Goal: Find specific page/section: Find specific page/section

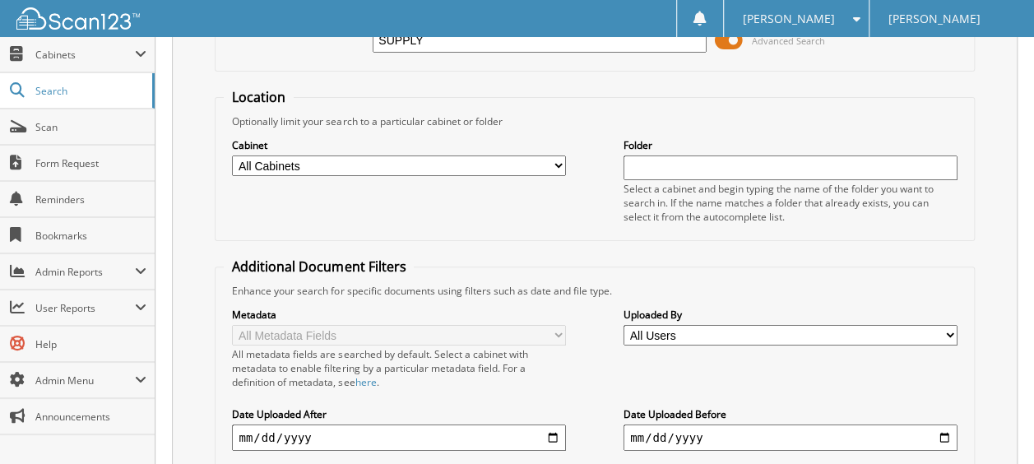
scroll to position [165, 0]
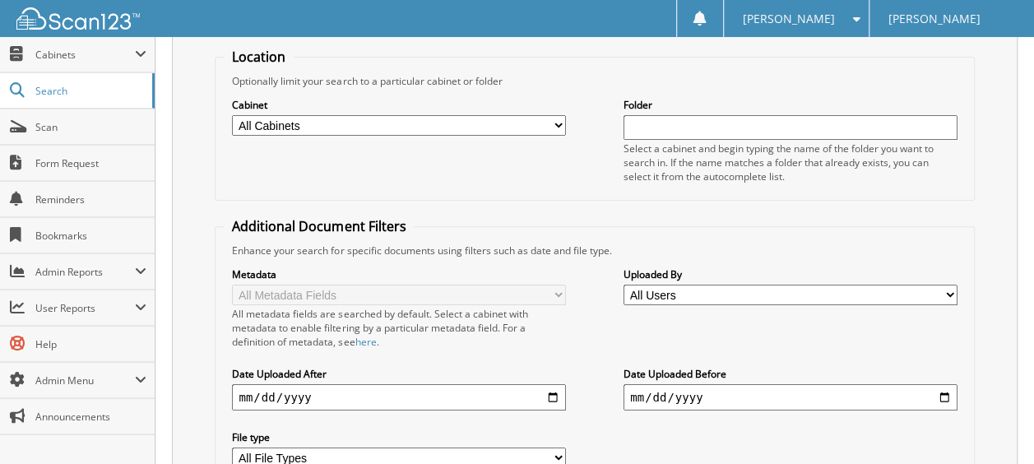
type input "SUPPLY"
click at [555, 124] on select "All Cabinets ACCOUNTS PAYABLE CAR DEALS [PERSON_NAME] CONTRACTS [MEDICAL_DATA] …" at bounding box center [399, 125] width 334 height 21
select select "23505"
click at [232, 115] on select "All Cabinets ACCOUNTS PAYABLE CAR DEALS CINDY CONTRACTS CORONAVIRUS DAILY DEPOS…" at bounding box center [399, 125] width 334 height 21
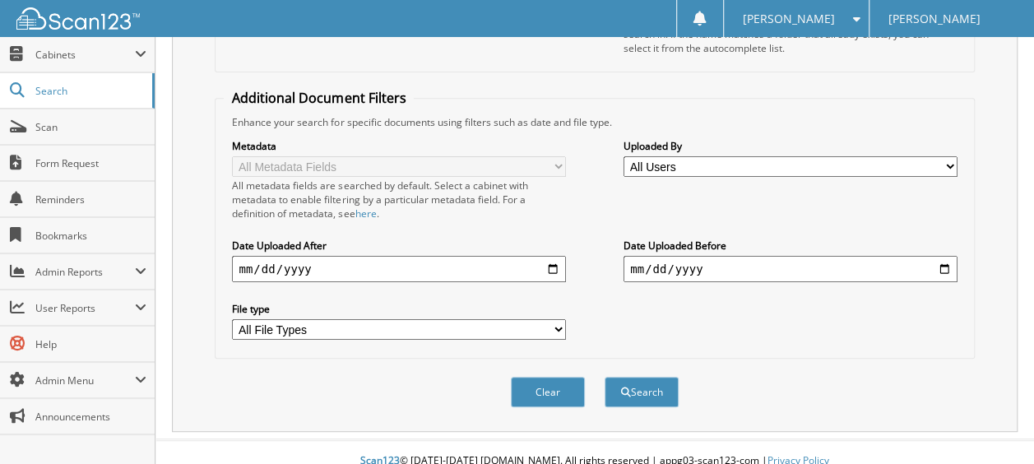
scroll to position [293, 0]
click at [639, 377] on button "Search" at bounding box center [642, 392] width 74 height 30
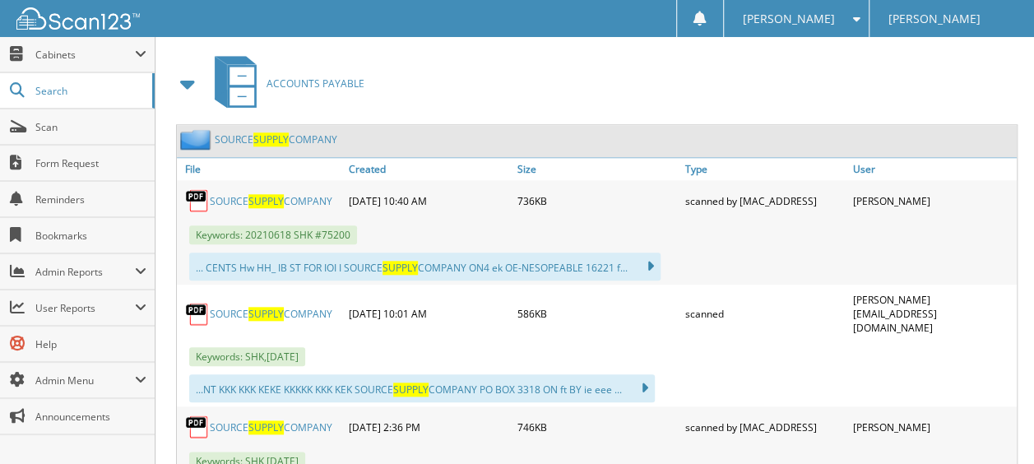
scroll to position [741, 0]
click at [258, 193] on span "SUPPLY" at bounding box center [265, 200] width 35 height 14
